Goal: Task Accomplishment & Management: Use online tool/utility

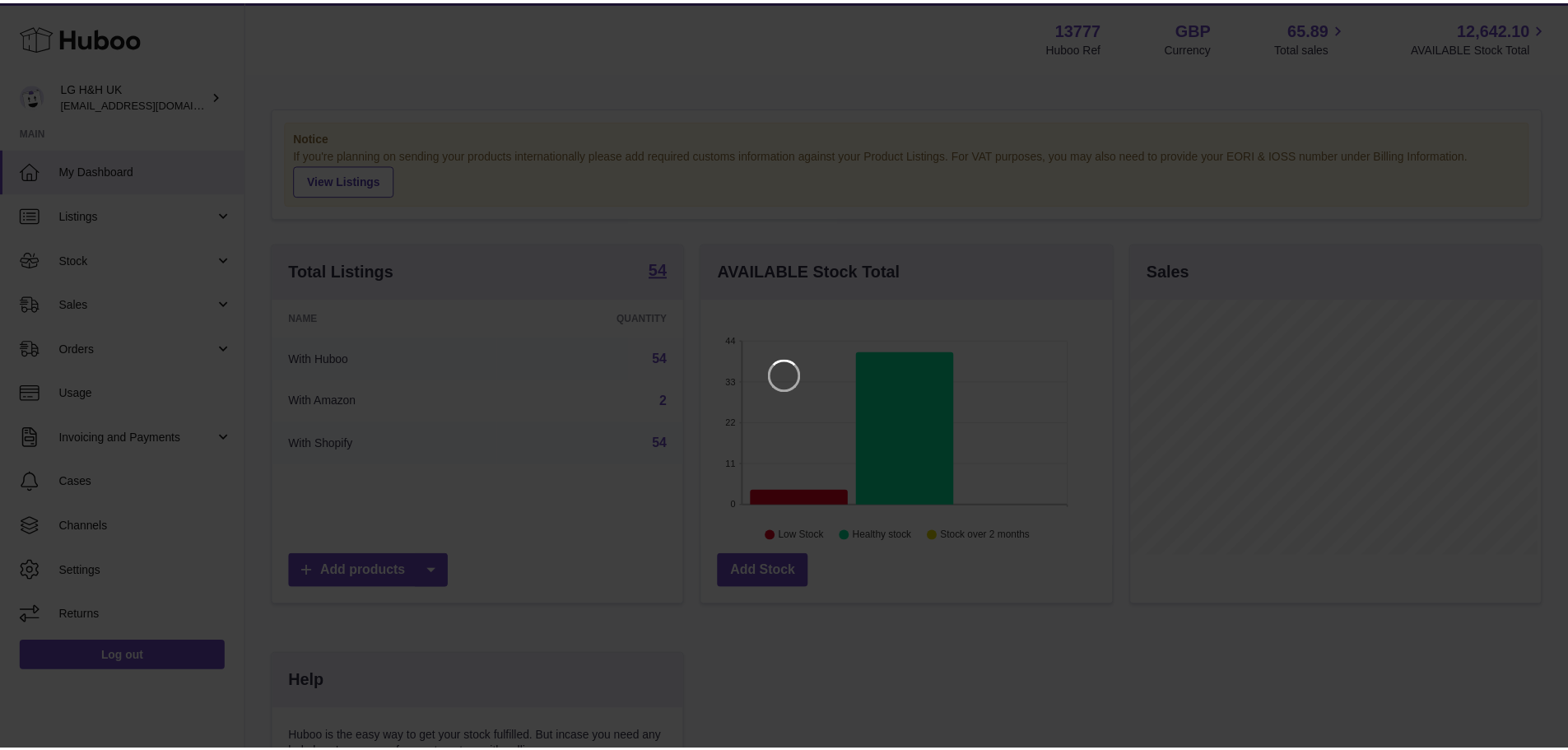
scroll to position [257, 415]
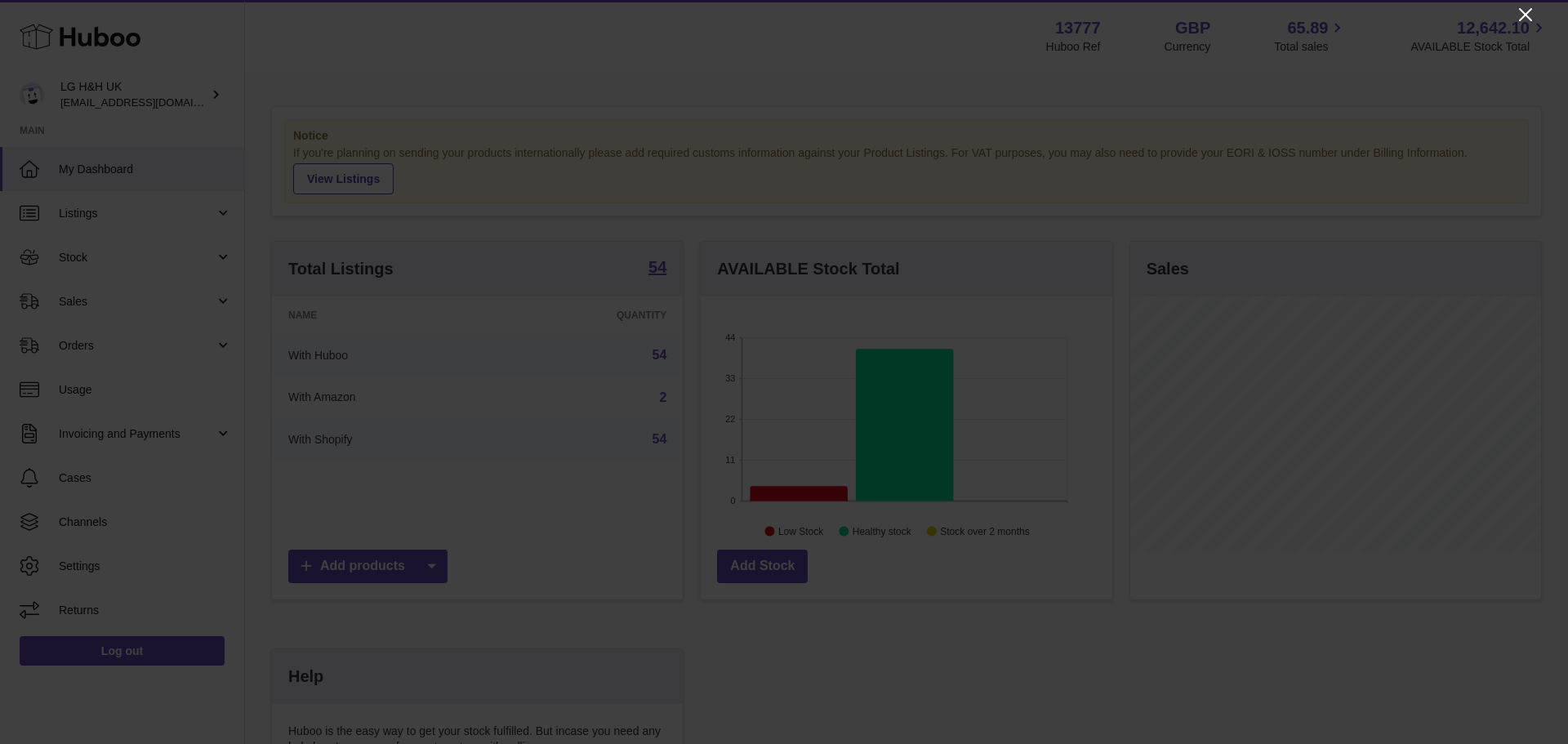
click at [1530, 10] on icon "Close" at bounding box center [1525, 14] width 13 height 13
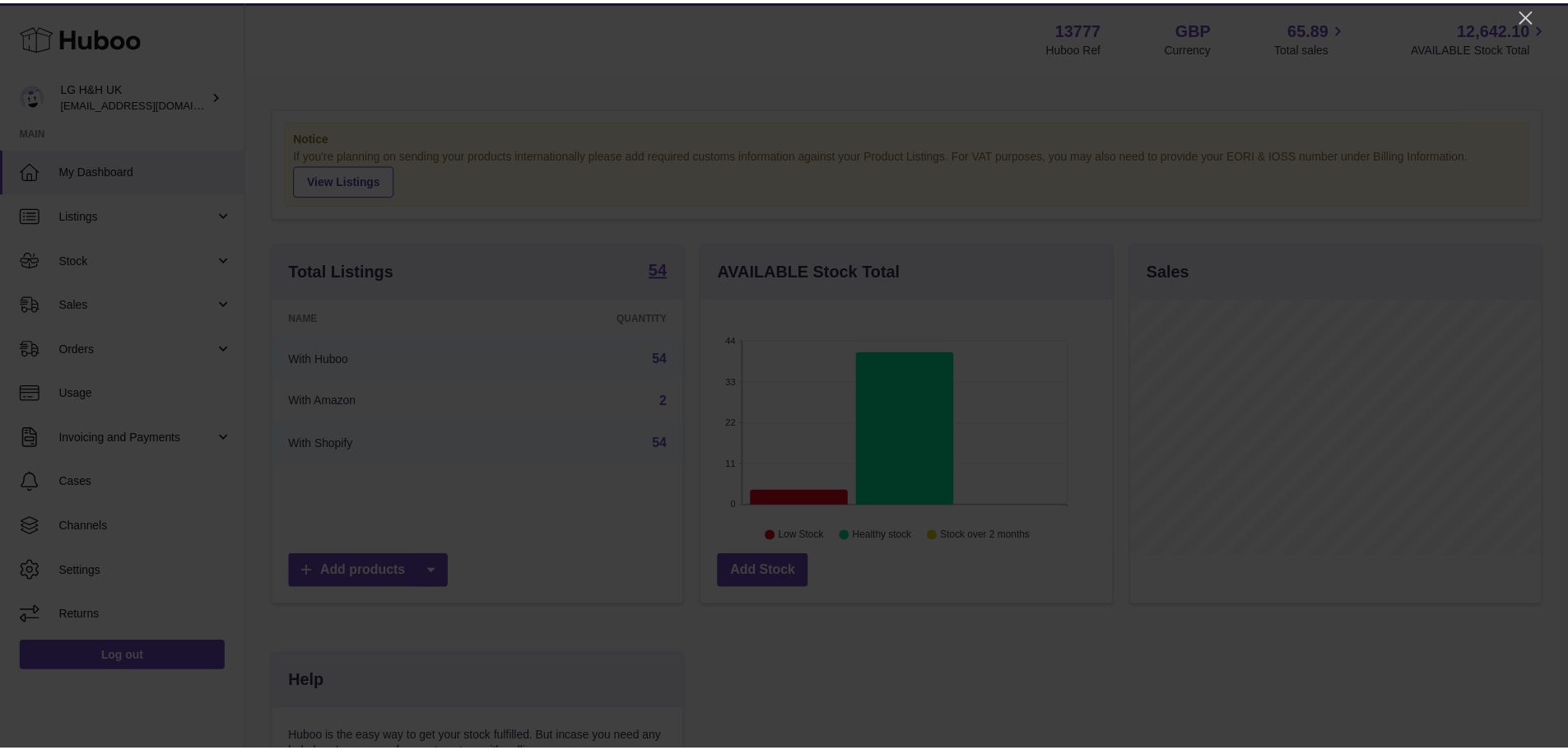
scroll to position [822670, 822586]
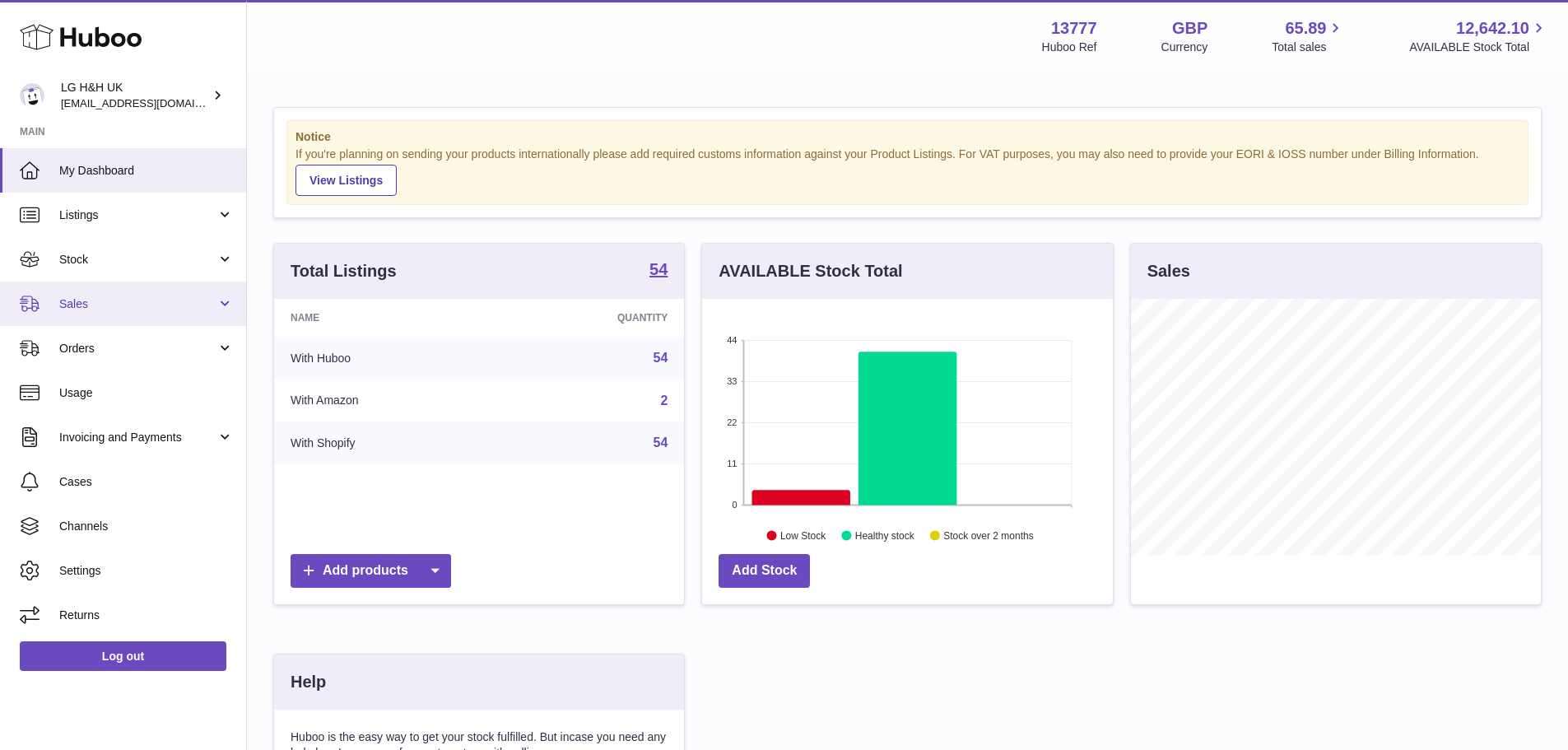
click at [137, 296] on span "Sales" at bounding box center [137, 304] width 157 height 15
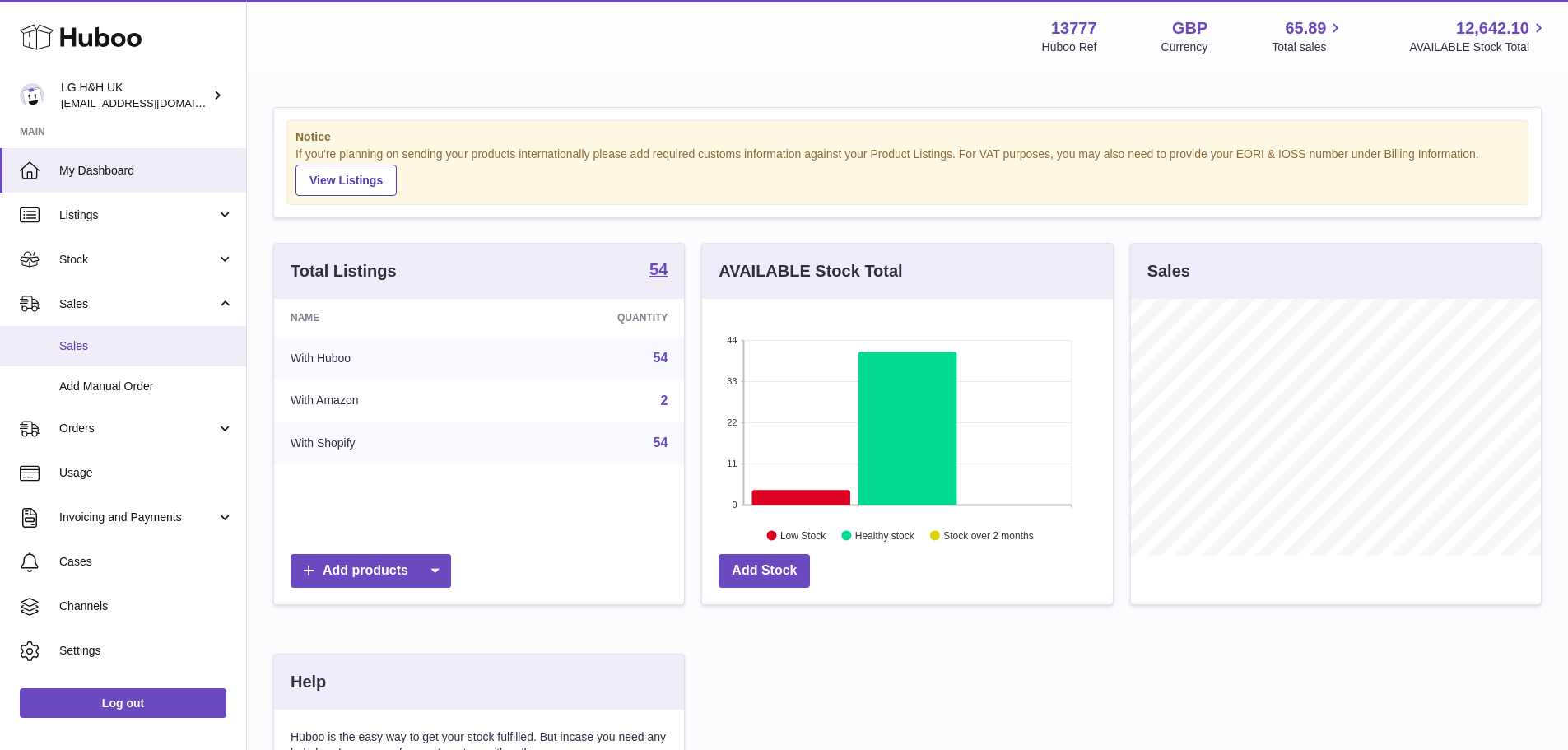
click at [99, 341] on span "Sales" at bounding box center [146, 346] width 174 height 15
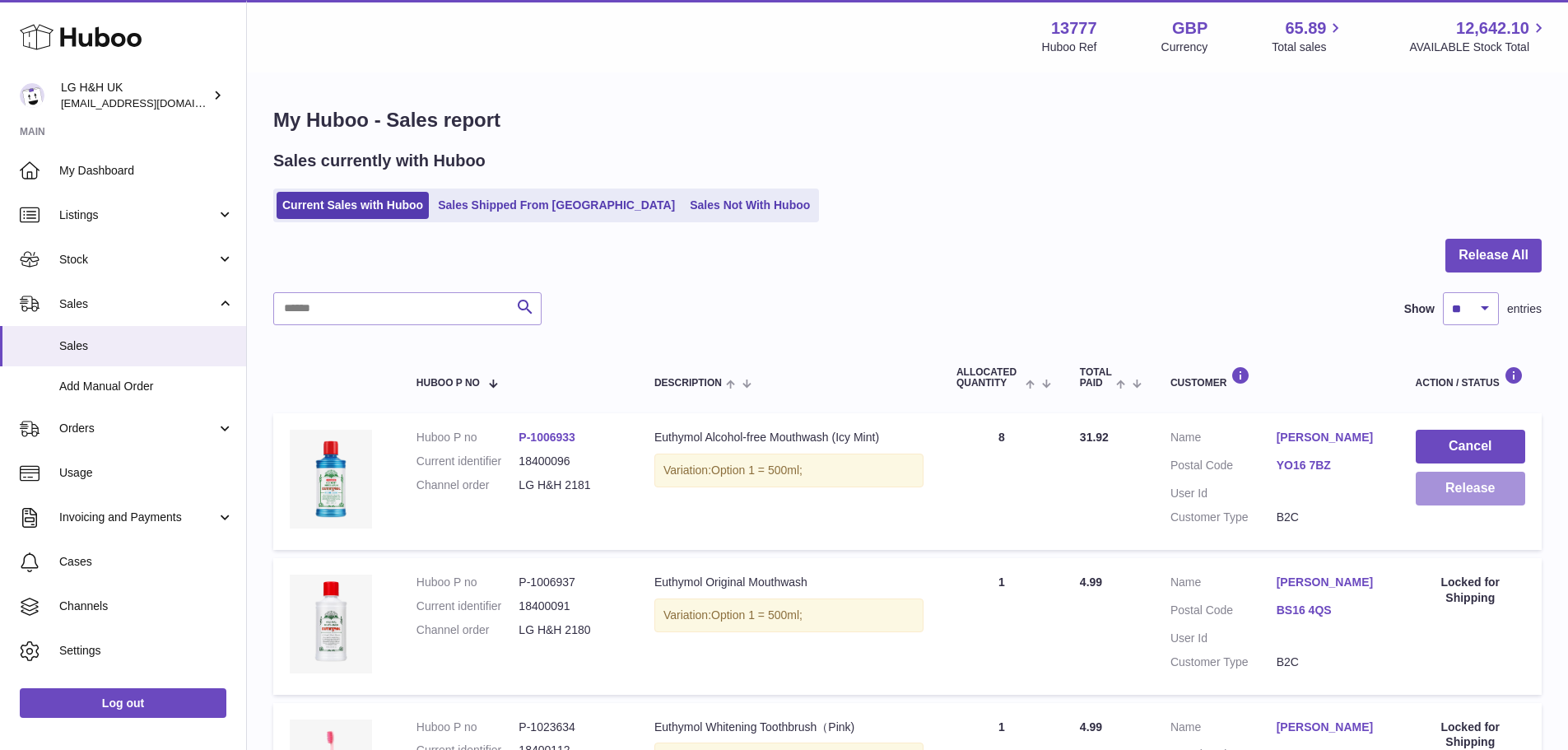
click at [1471, 485] on button "Release" at bounding box center [1470, 488] width 109 height 34
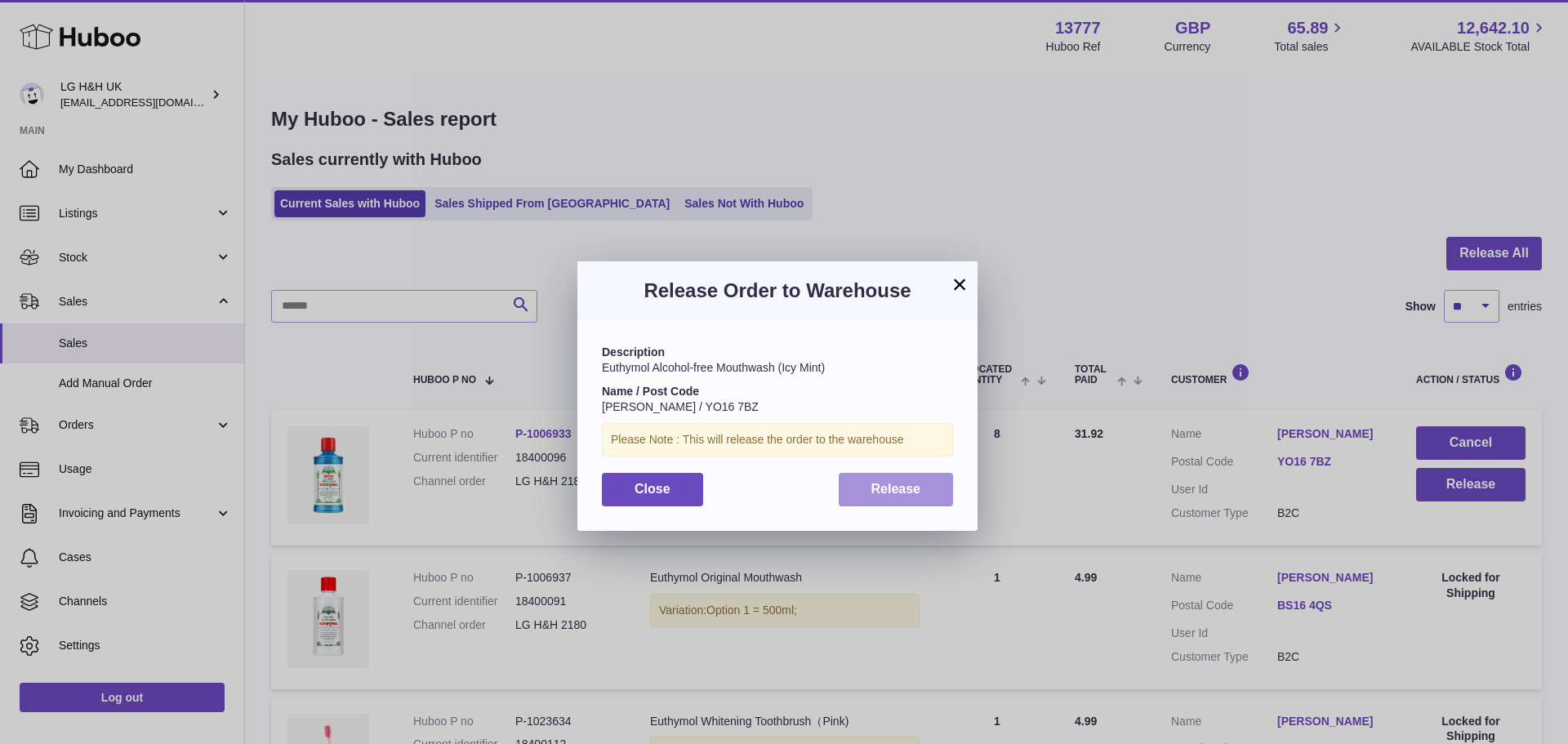
click at [882, 491] on span "Release" at bounding box center [896, 488] width 49 height 14
